Goal: Task Accomplishment & Management: Complete application form

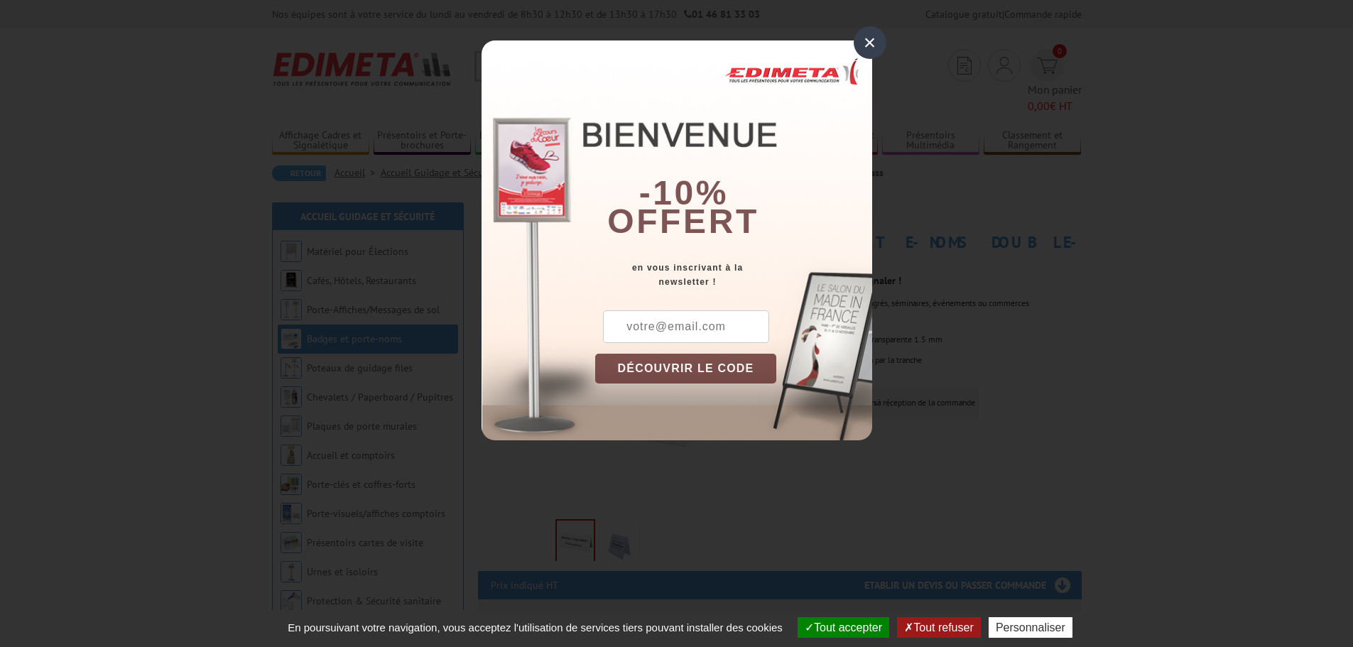
click at [874, 44] on div "×" at bounding box center [870, 42] width 33 height 33
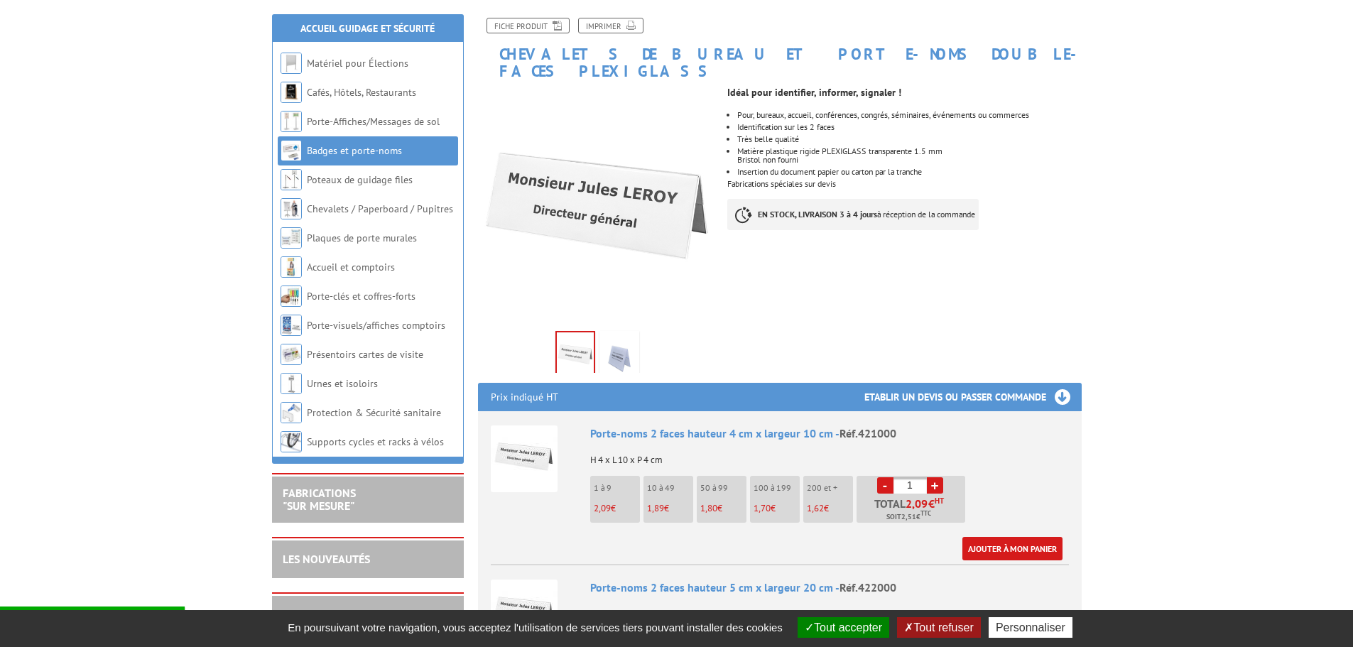
scroll to position [213, 0]
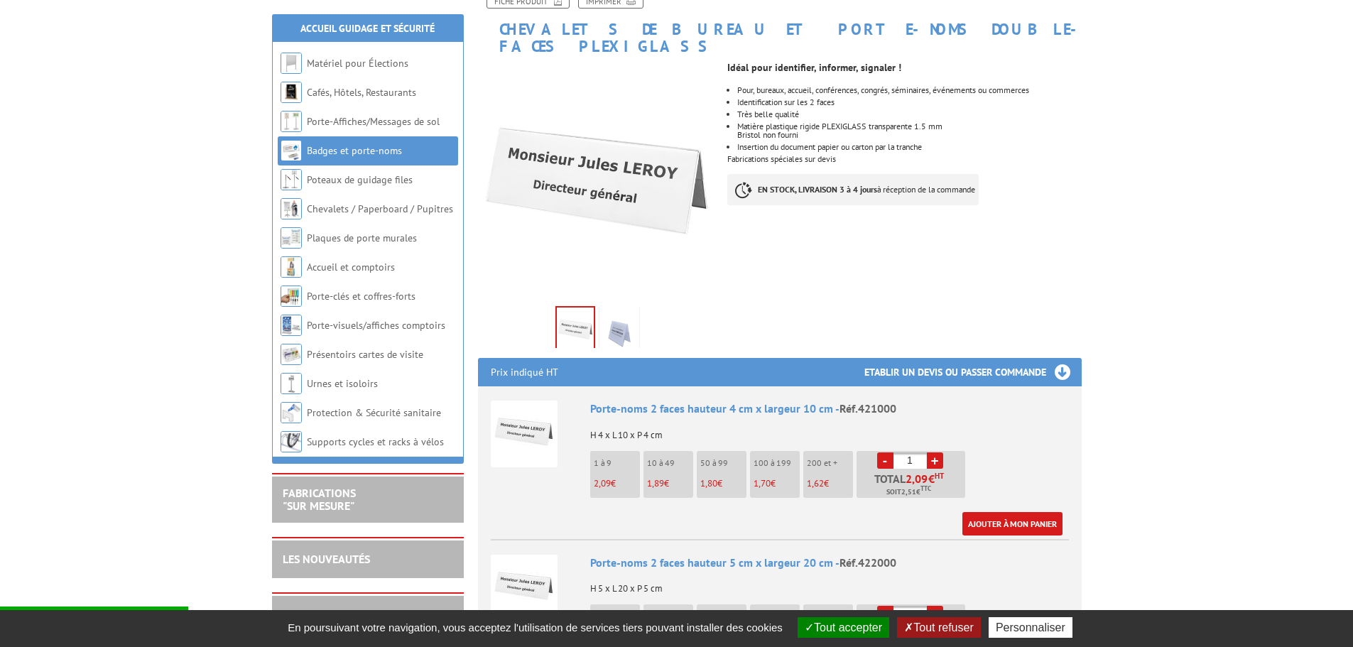
click at [1060, 358] on h3 "Etablir un devis ou passer commande" at bounding box center [973, 372] width 217 height 28
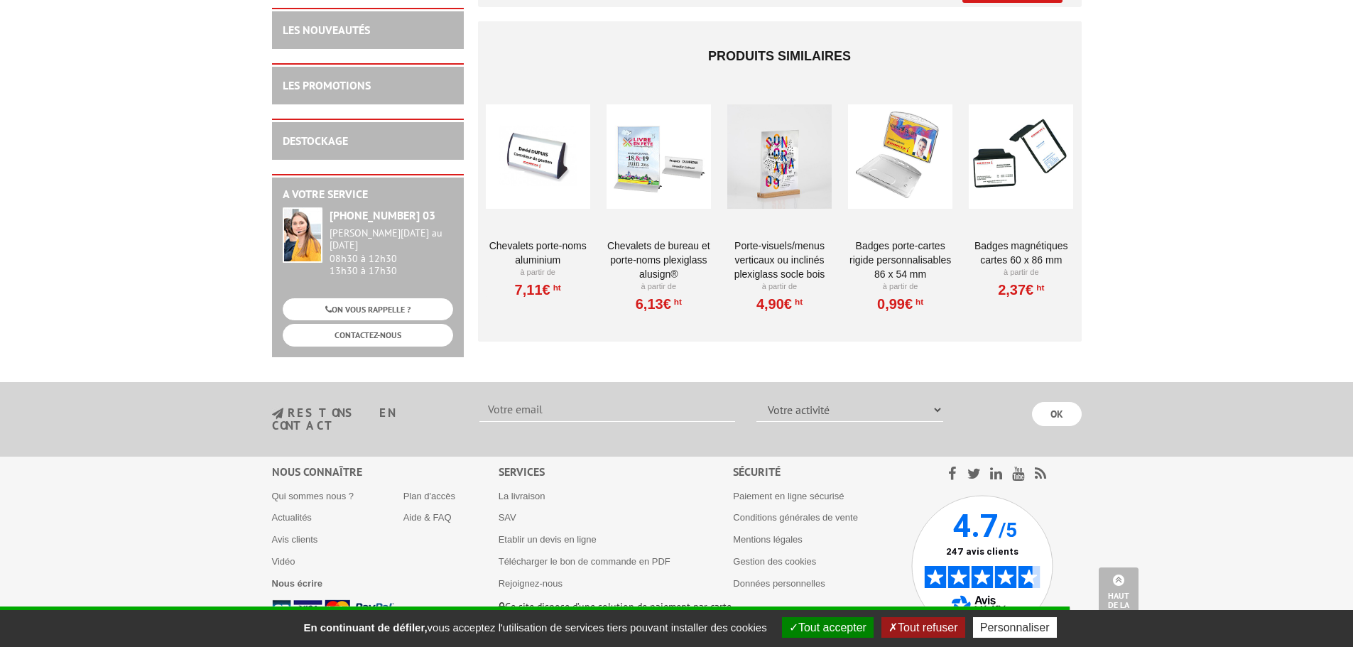
scroll to position [1224, 0]
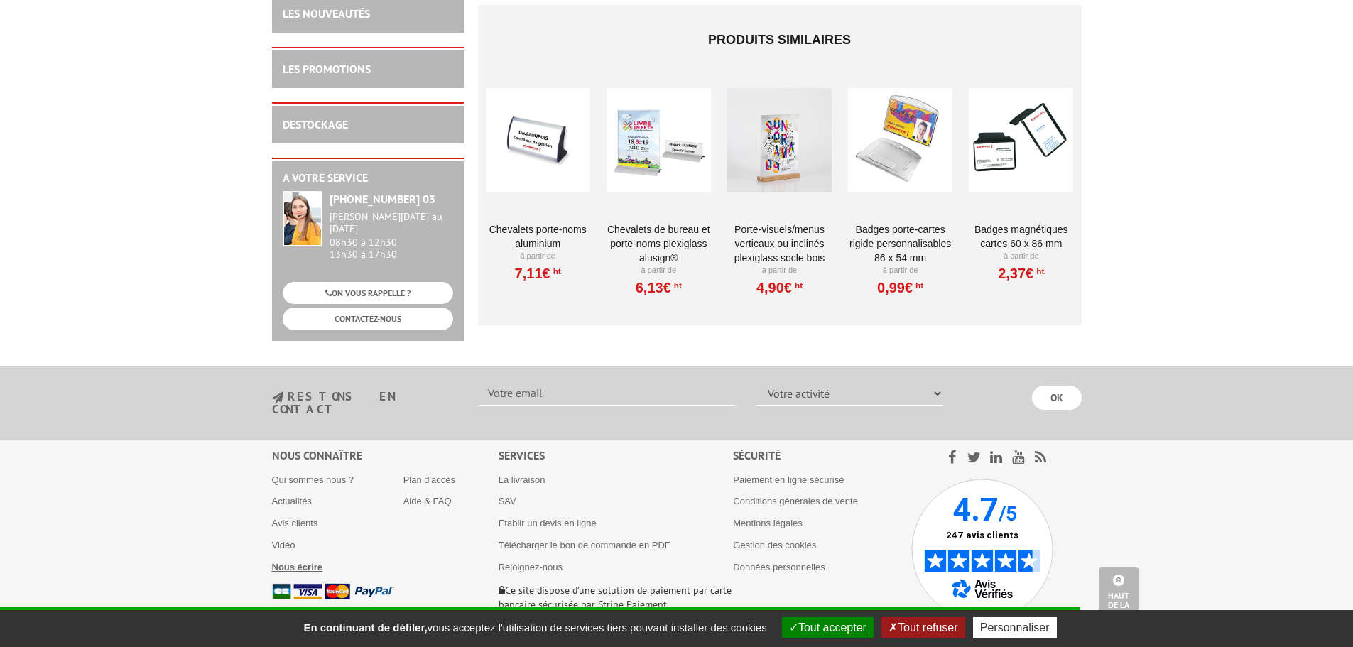
click at [293, 562] on b "Nous écrire" at bounding box center [297, 567] width 51 height 11
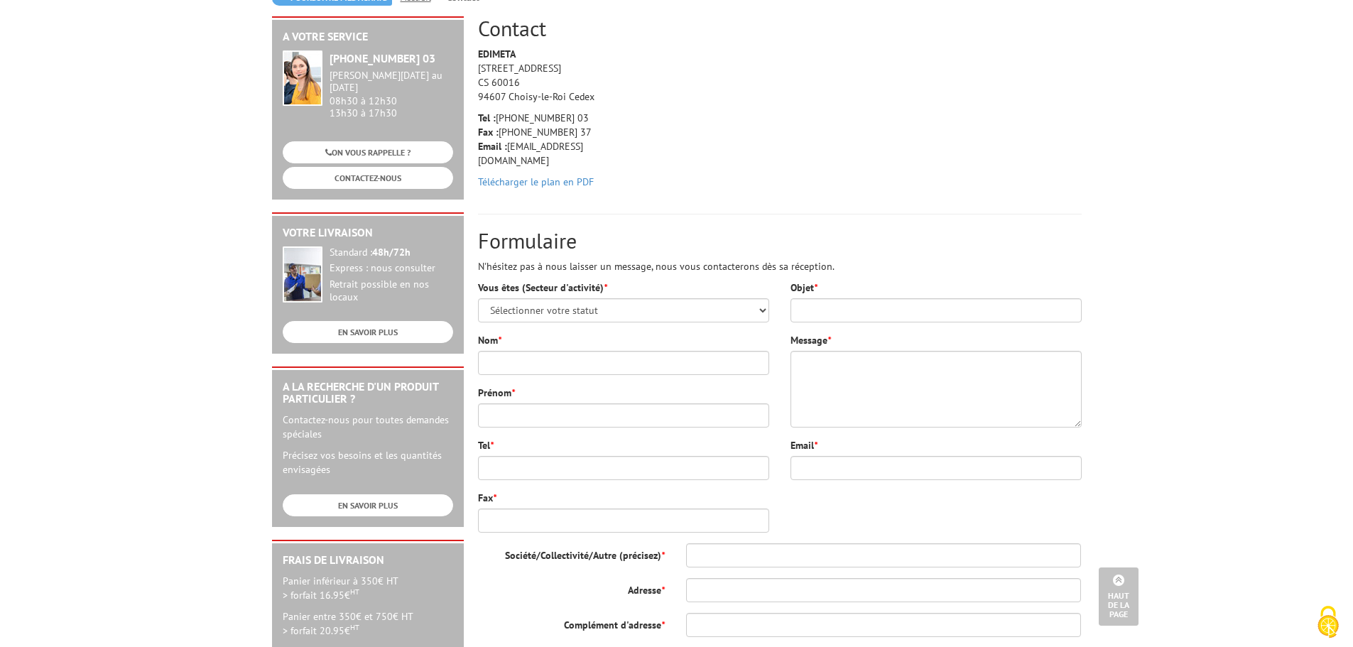
scroll to position [142, 0]
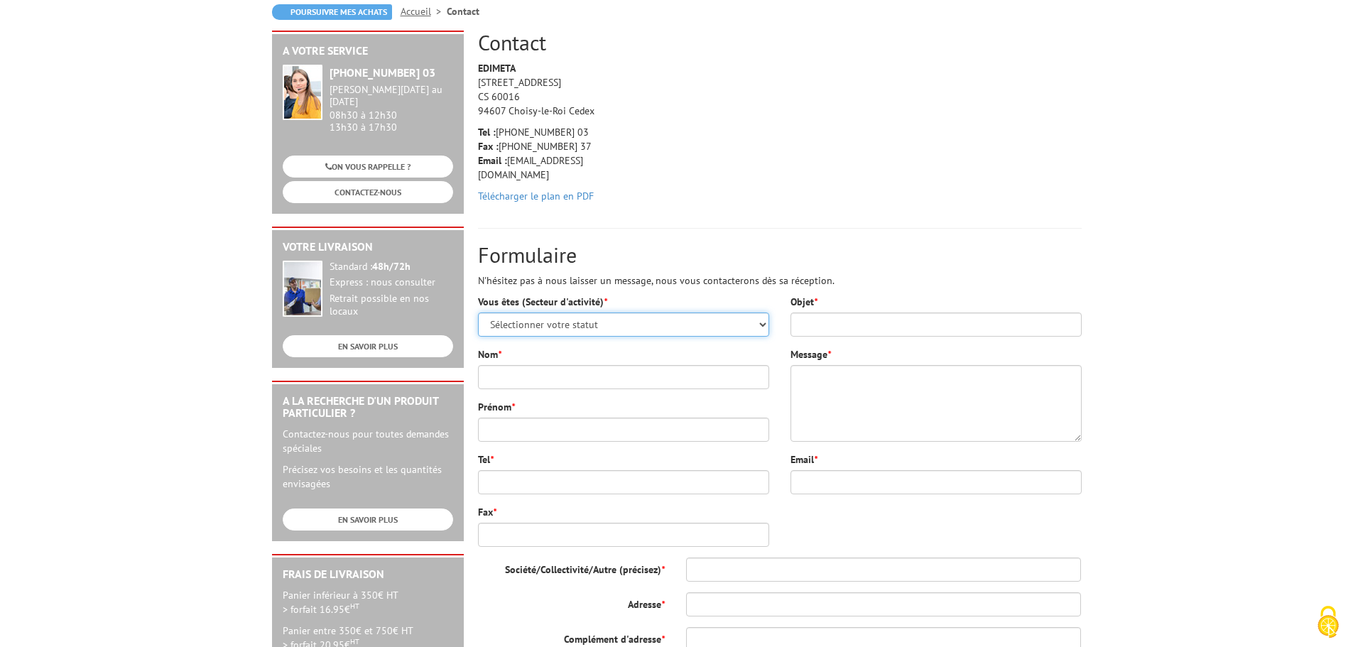
click at [651, 328] on select "Sélectionner votre statut Administrations et collectivités Magasins et commerce…" at bounding box center [623, 325] width 291 height 24
select select "878"
click at [478, 313] on select "Sélectionner votre statut Administrations et collectivités Magasins et commerce…" at bounding box center [623, 325] width 291 height 24
click at [851, 325] on input "Objet *" at bounding box center [936, 325] width 291 height 24
type input "demande de devis pour chevalet porte nom personnalisé"
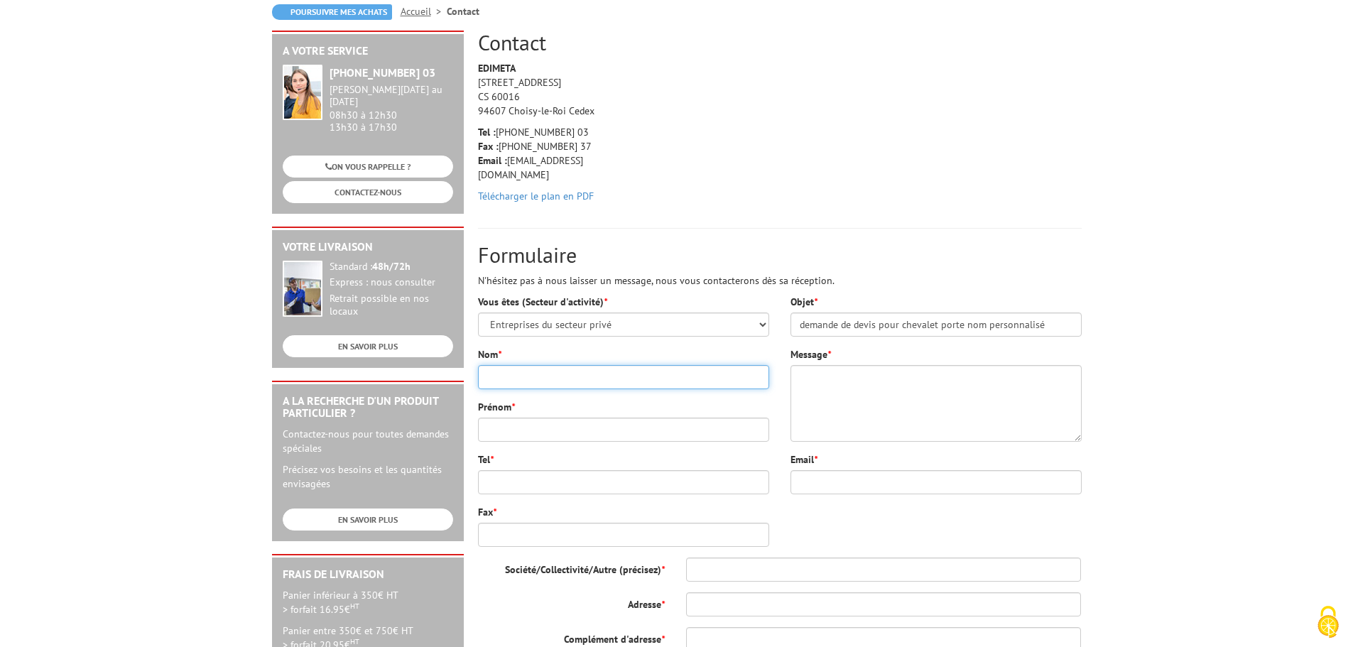
click at [641, 378] on input "Nom *" at bounding box center [623, 377] width 291 height 24
type input "Rosellini"
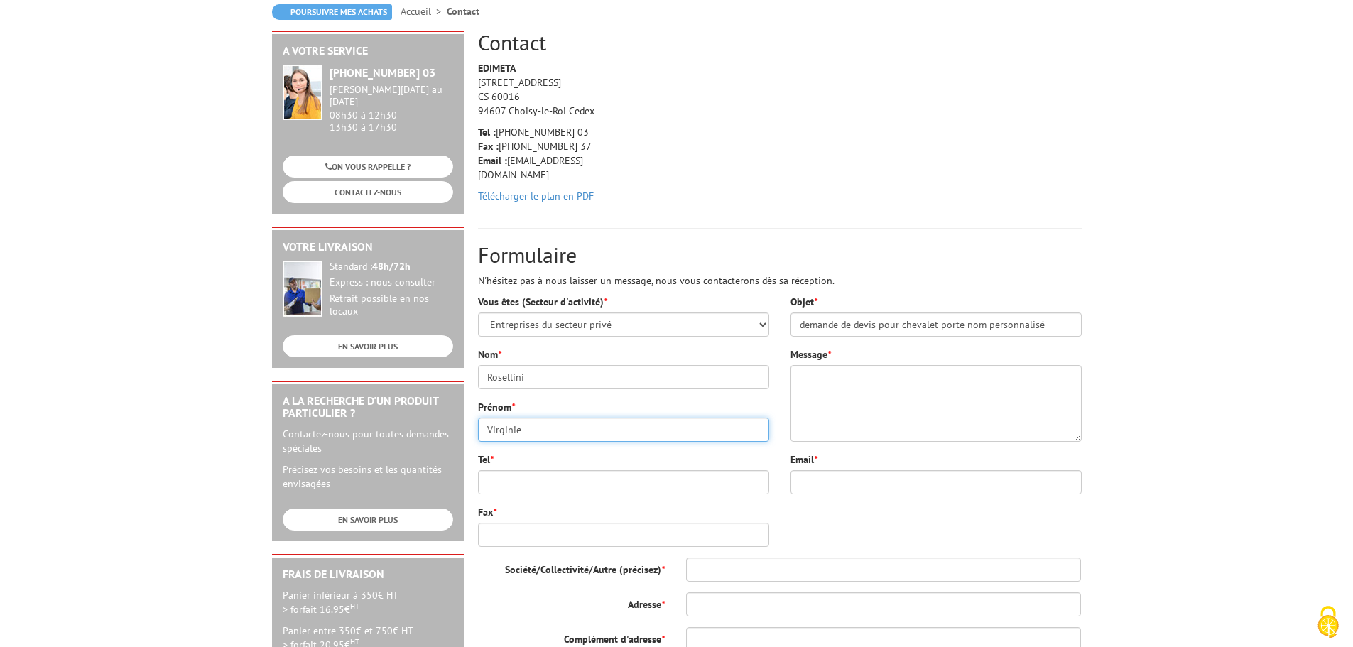
type input "Virginie"
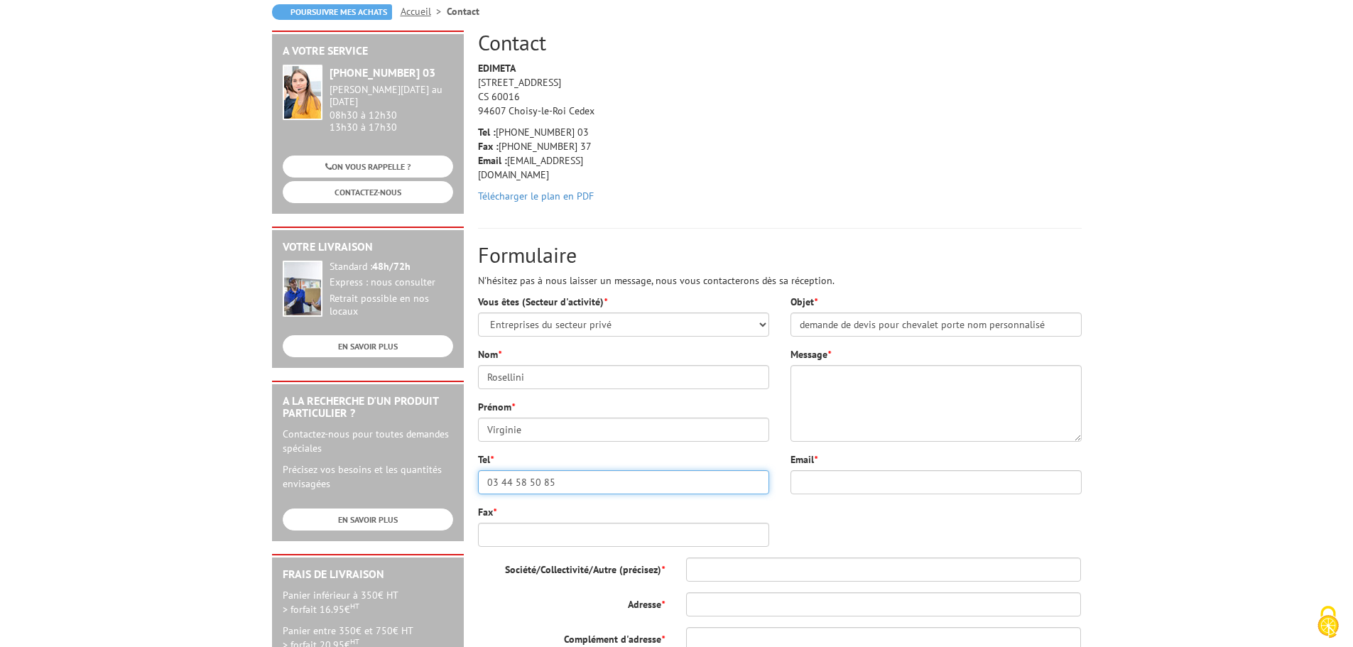
type input "03 44 58 50 85"
click at [589, 534] on input "Fax *" at bounding box center [623, 535] width 291 height 24
drag, startPoint x: 568, startPoint y: 480, endPoint x: 407, endPoint y: 482, distance: 160.6
click at [407, 482] on div "A votre service [PHONE_NUMBER] 03 [PERSON_NAME][DATE] au [DATE] 08h30 à 12h30 1…" at bounding box center [677, 450] width 824 height 838
click at [519, 542] on input "Fax *" at bounding box center [623, 535] width 291 height 24
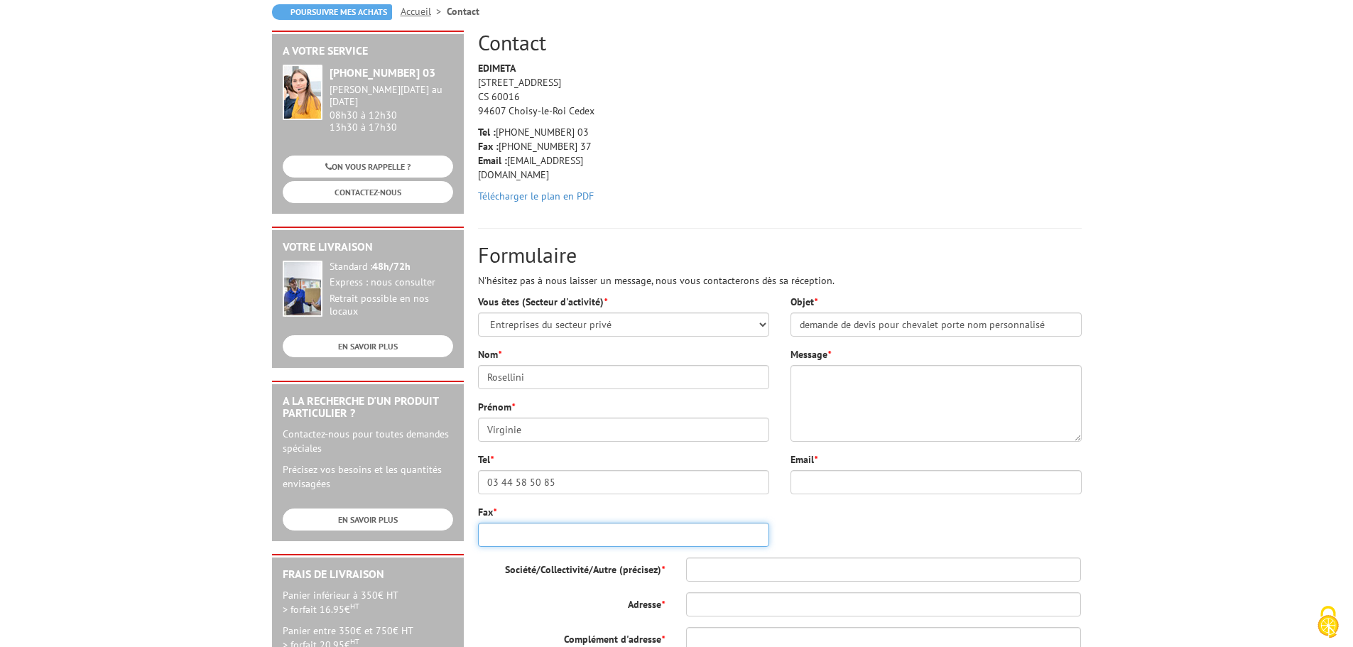
paste input "03 44 58 50 85"
type input "03 44 58 50 85"
click at [808, 521] on div "Vous êtes (Secteur d'activité) * Sélectionner votre statut Administrations et c…" at bounding box center [779, 581] width 625 height 573
click at [840, 389] on textarea "Message *" at bounding box center [936, 403] width 291 height 77
click at [821, 382] on textarea "Message *" at bounding box center [936, 403] width 291 height 77
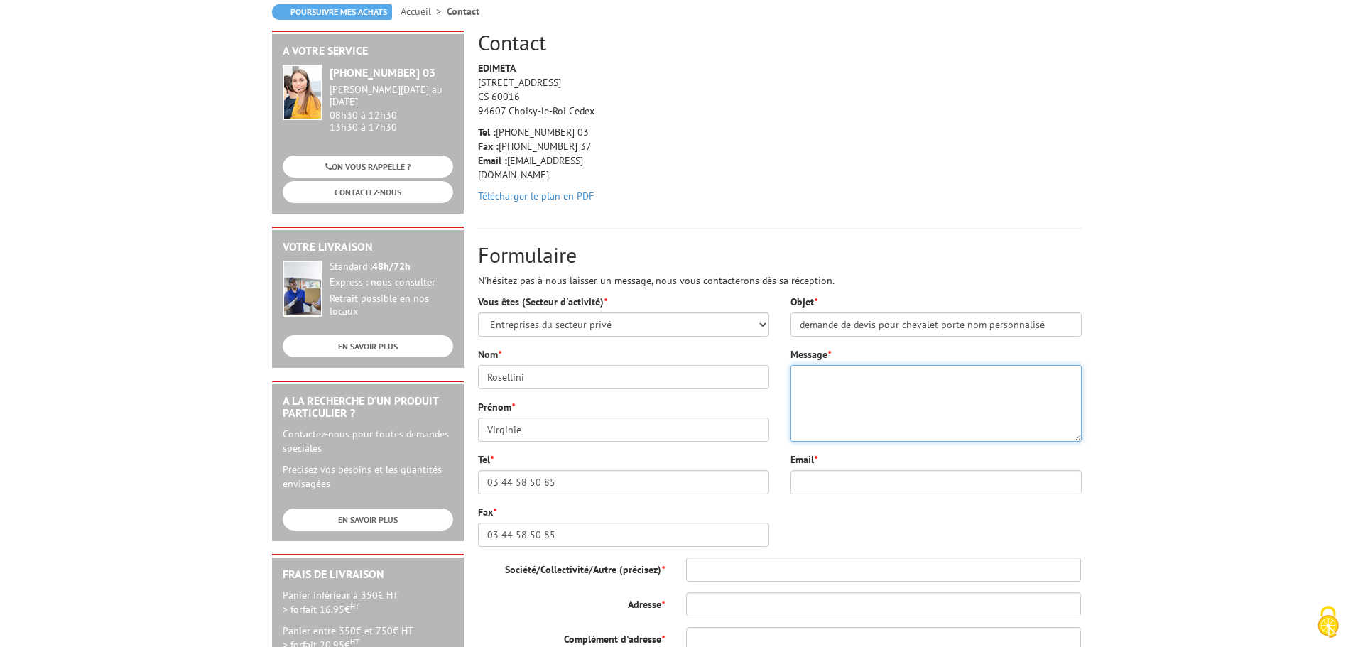
paste textarea "Bonjour, Pouvez vous me faire un devis rapide pour : - 35 plaques de bureau per…"
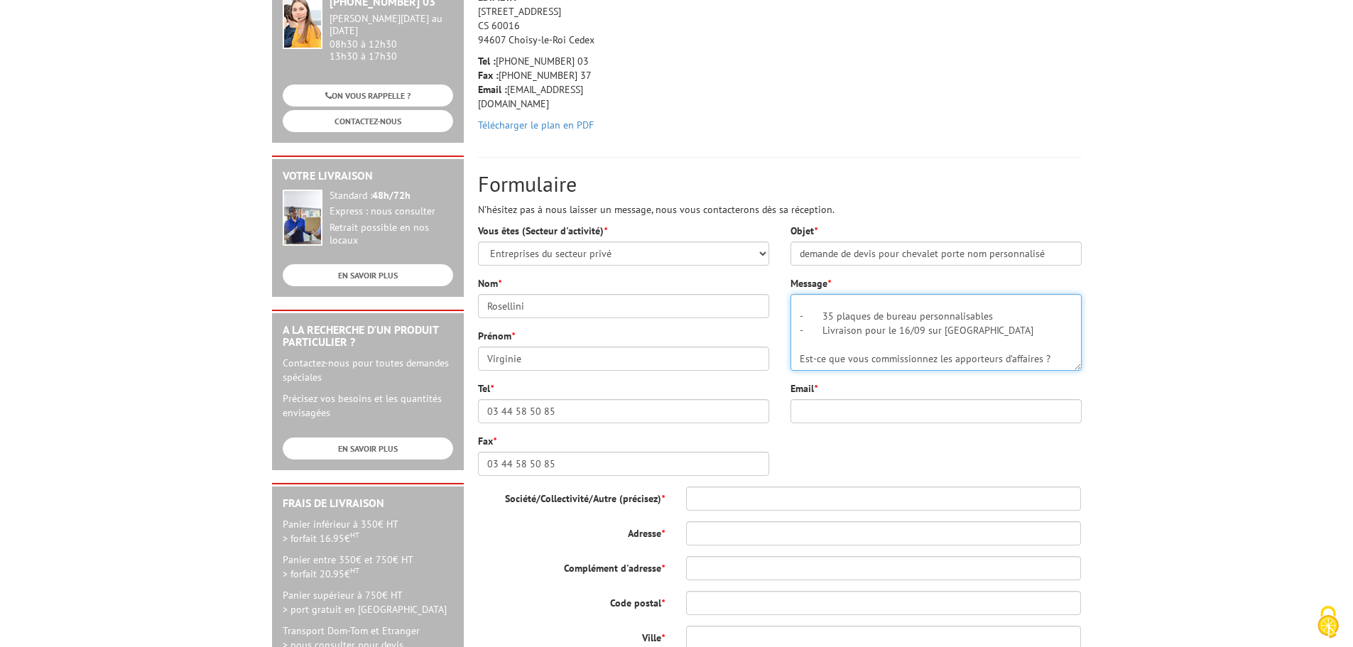
type textarea "Bonjour, Pouvez vous me faire un devis rapide pour : - 35 plaques de bureau per…"
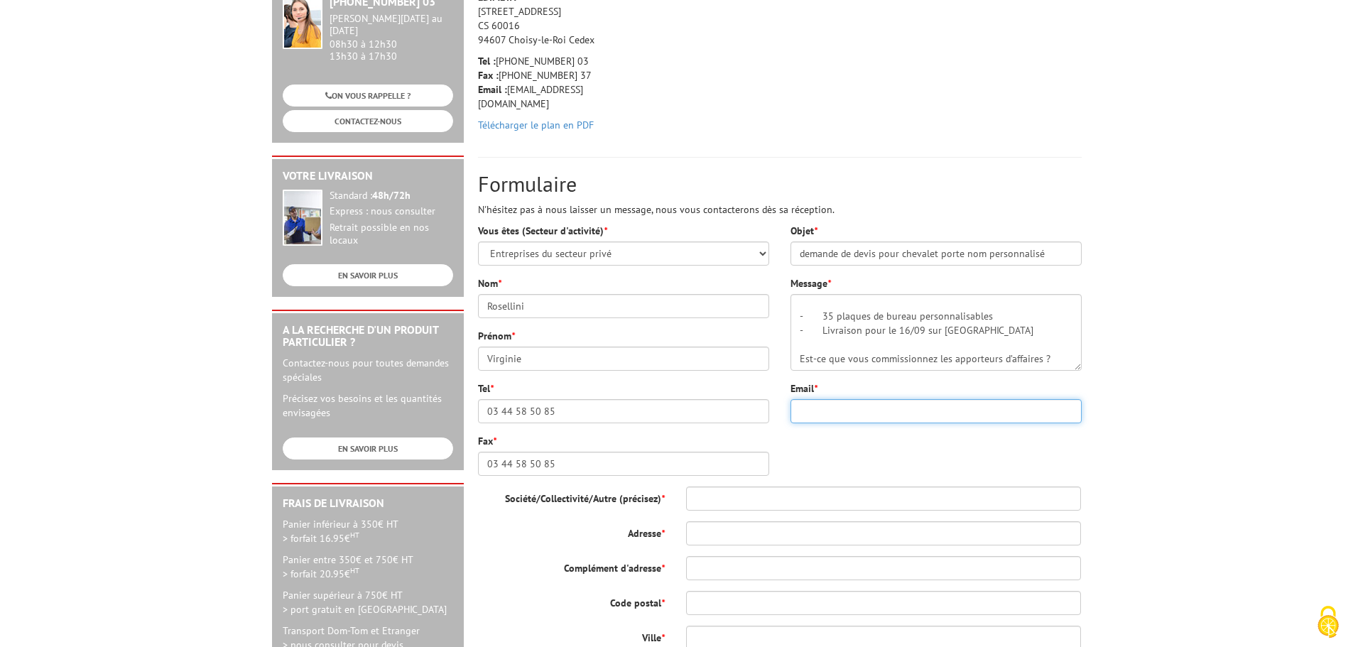
click at [908, 414] on input "Email *" at bounding box center [936, 411] width 291 height 24
type input "[EMAIL_ADDRESS][DOMAIN_NAME]"
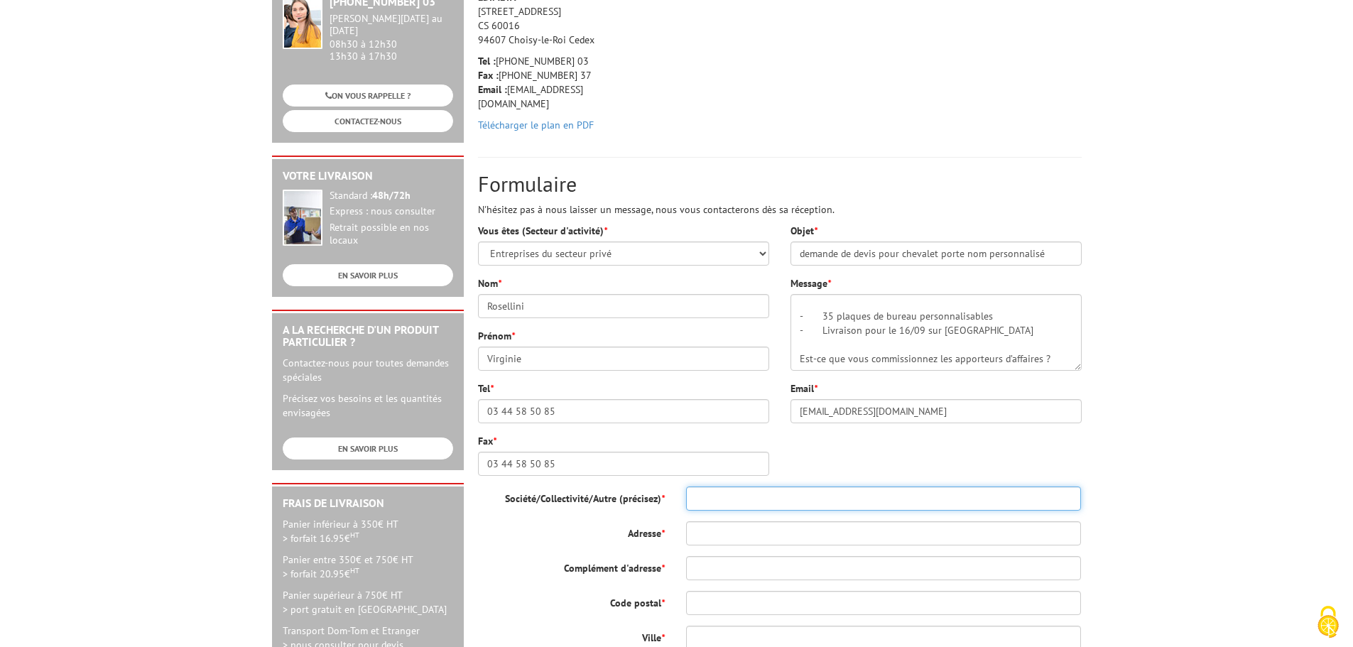
click at [799, 497] on input "Société/Collectivité/Autre (précisez) *" at bounding box center [884, 499] width 396 height 24
type input "Business Profilers"
click at [701, 529] on input "Adresse *" at bounding box center [884, 533] width 396 height 24
type input "[STREET_ADDRESS][PERSON_NAME]"
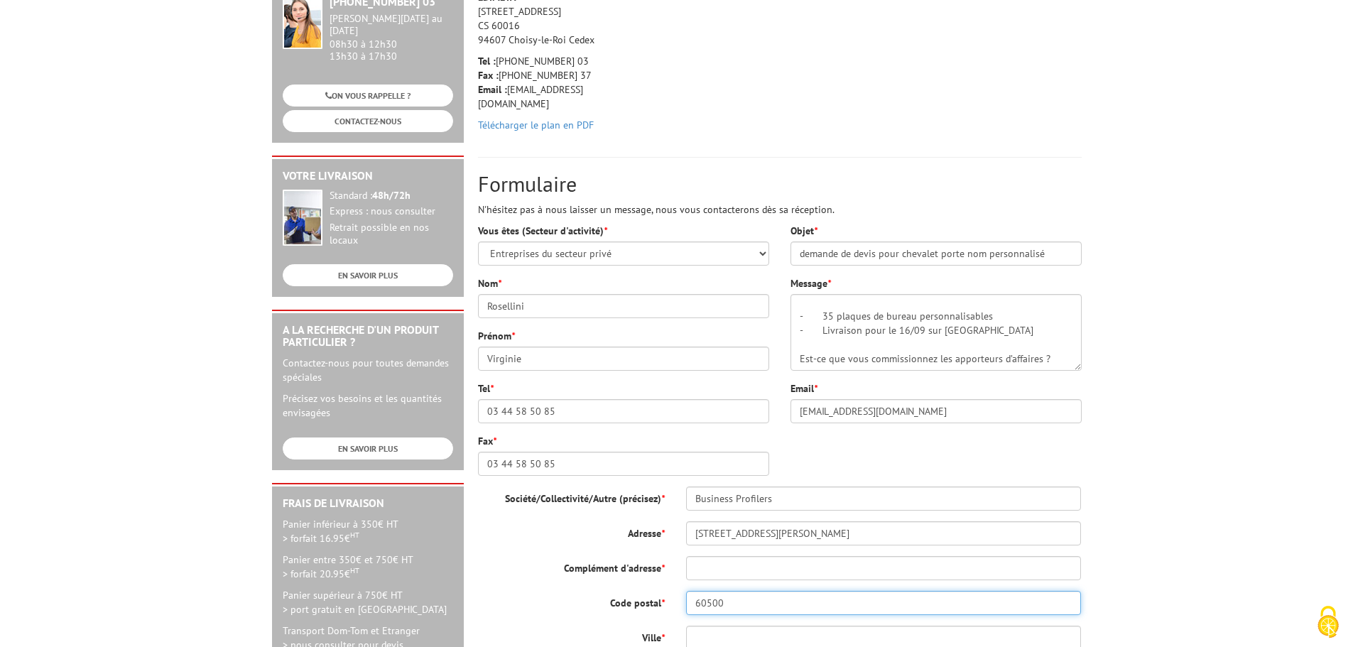
type input "60500"
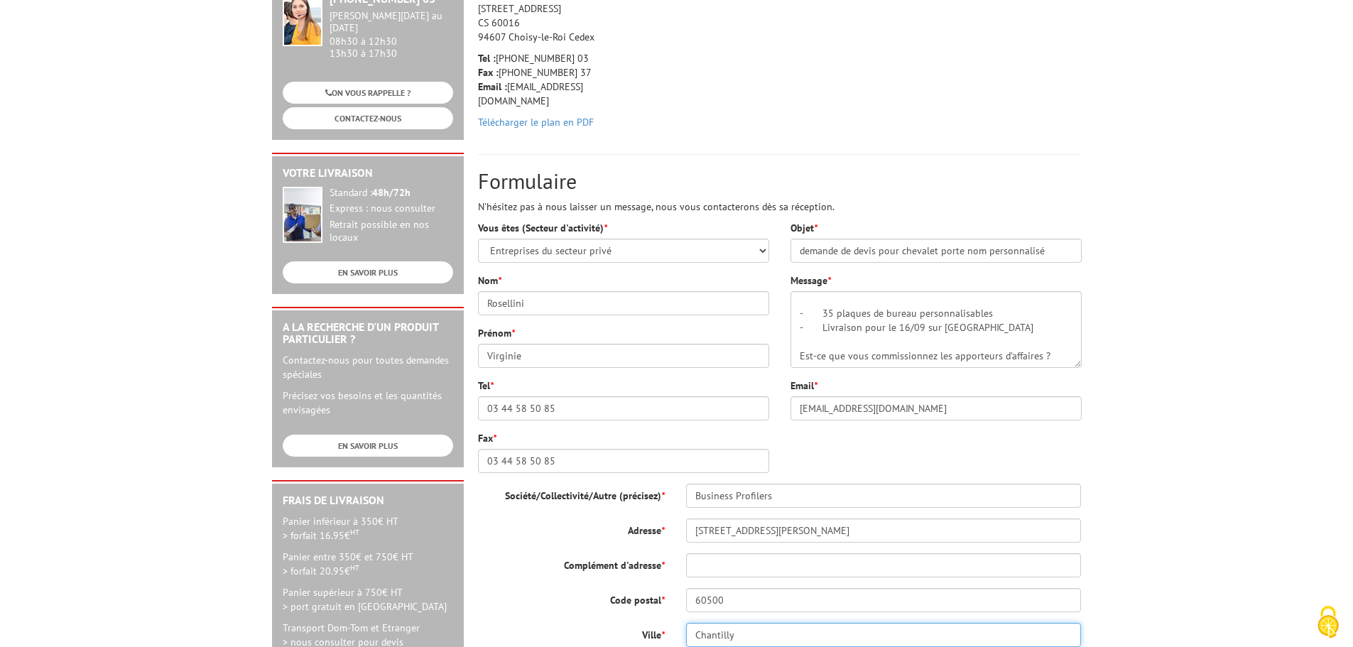
scroll to position [287, 0]
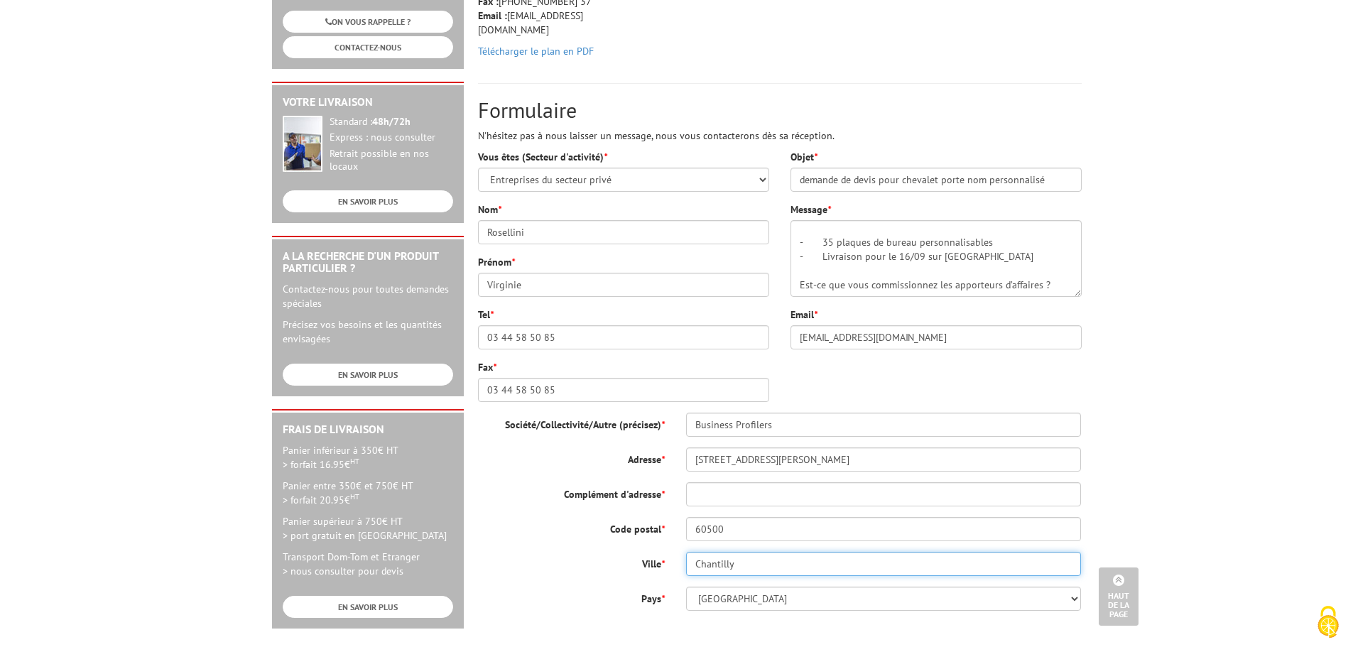
type input "Chantilly"
click at [792, 494] on input "Complément d'adresse *" at bounding box center [884, 494] width 396 height 24
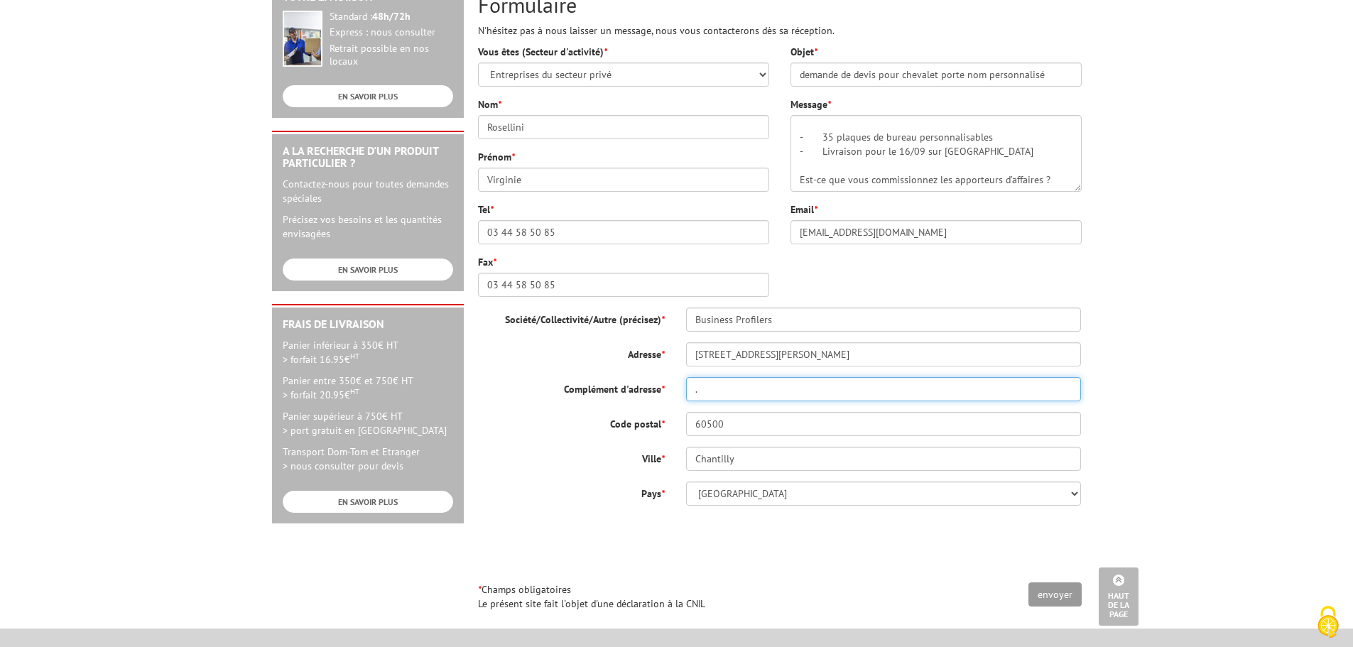
scroll to position [429, 0]
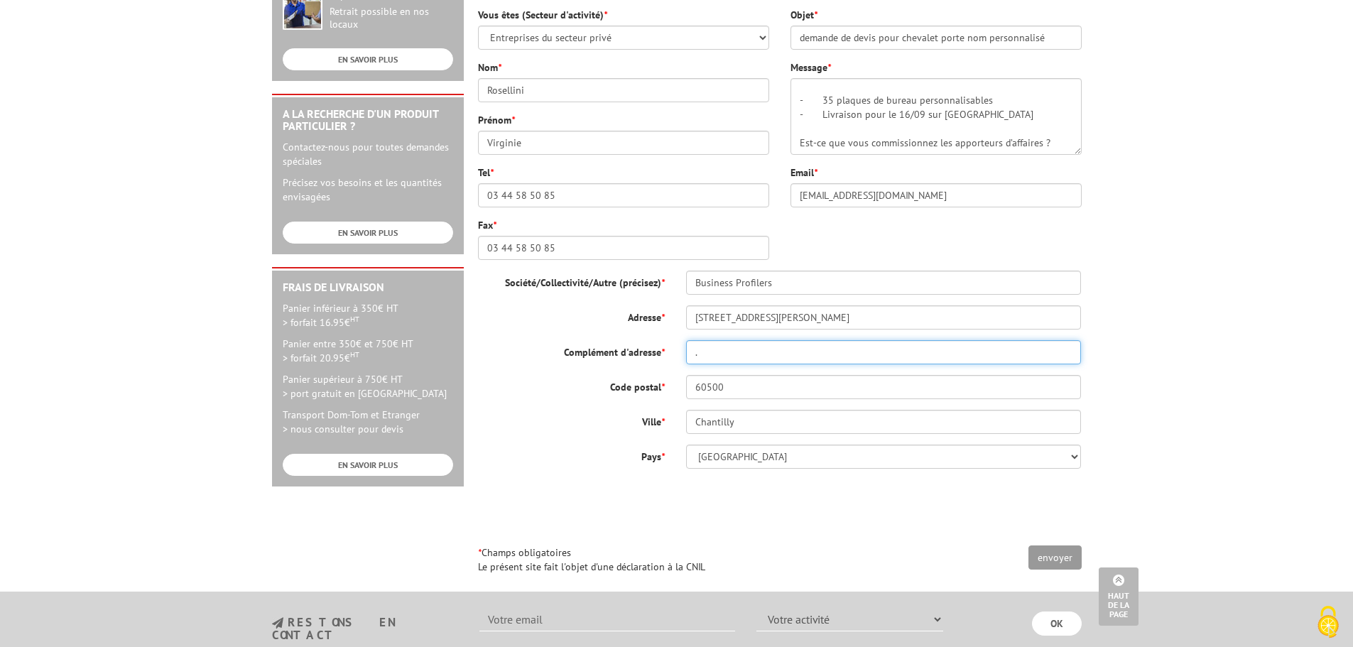
type input "."
click at [1062, 564] on input "envoyer" at bounding box center [1055, 558] width 53 height 24
